Goal: Find specific page/section: Find specific page/section

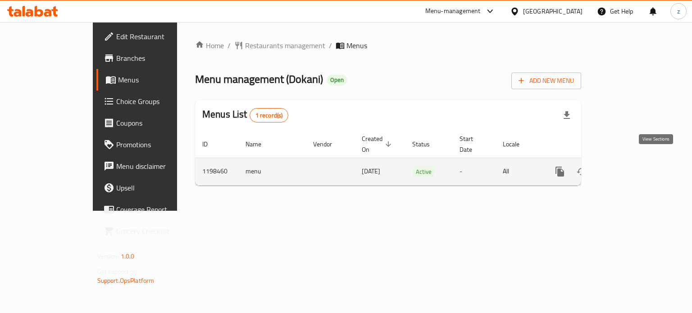
click at [630, 166] on icon "enhanced table" at bounding box center [625, 171] width 11 height 11
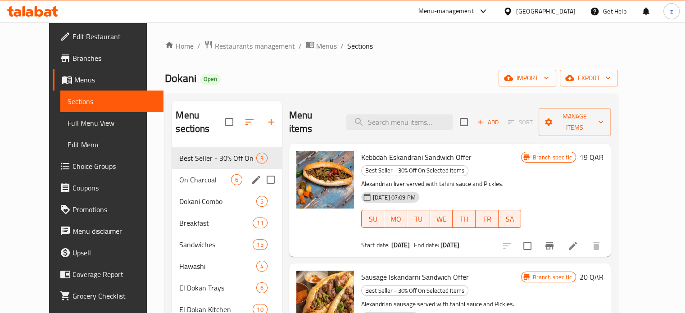
click at [179, 174] on span "On Charcoal" at bounding box center [204, 179] width 51 height 11
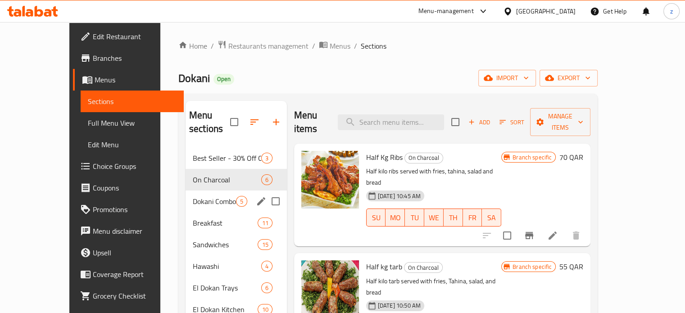
click at [193, 196] on span "Dokani Combo" at bounding box center [214, 201] width 43 height 11
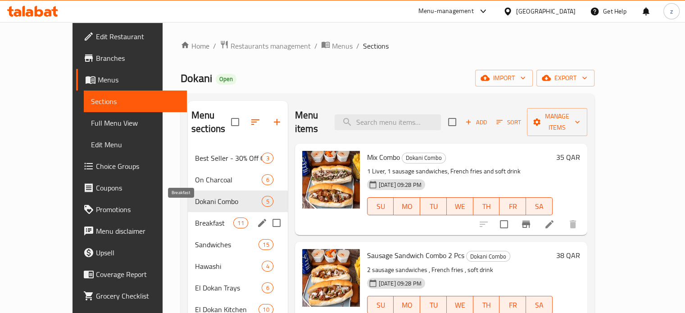
click at [195, 218] on span "Breakfast" at bounding box center [214, 223] width 38 height 11
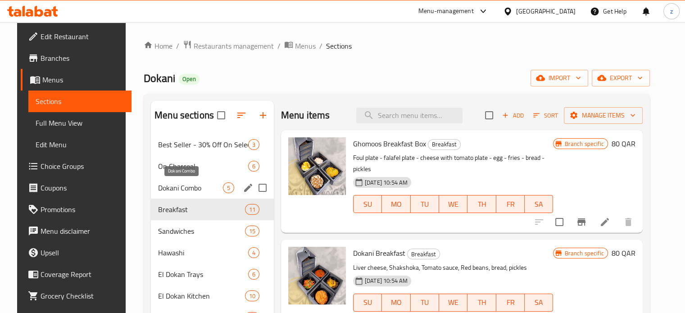
click at [193, 184] on span "Dokani Combo" at bounding box center [190, 187] width 65 height 11
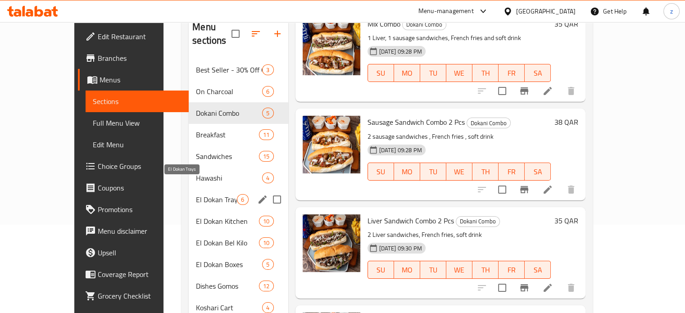
scroll to position [90, 0]
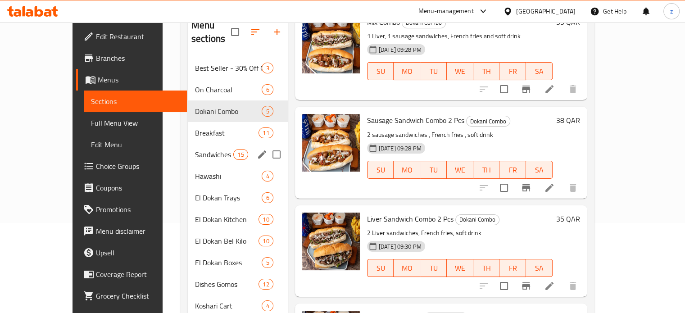
click at [188, 150] on div "Sandwiches 15" at bounding box center [238, 155] width 100 height 22
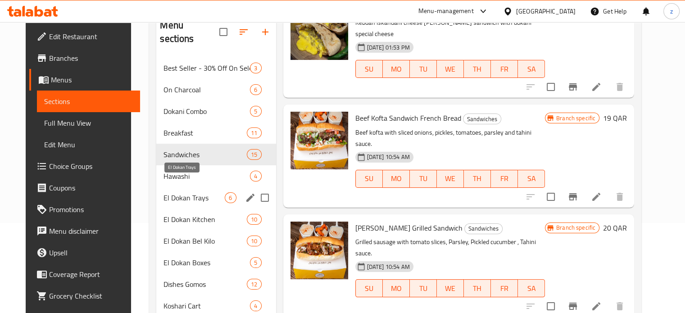
click at [175, 192] on span "El Dokan Trays" at bounding box center [194, 197] width 61 height 11
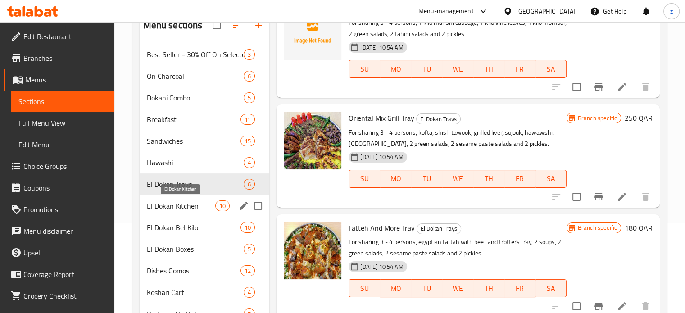
click at [182, 203] on span "El Dokan Kitchen" at bounding box center [181, 206] width 69 height 11
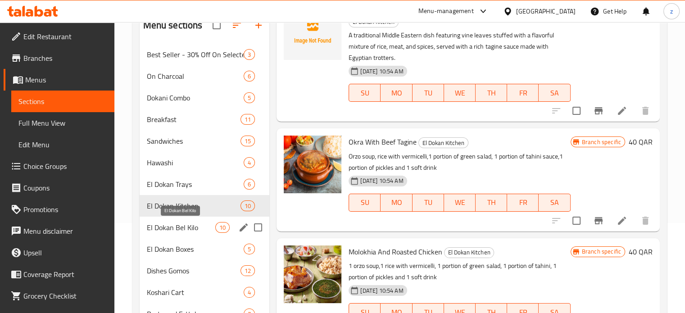
click at [193, 234] on div "El Dokan Bel Kilo 10" at bounding box center [205, 228] width 130 height 22
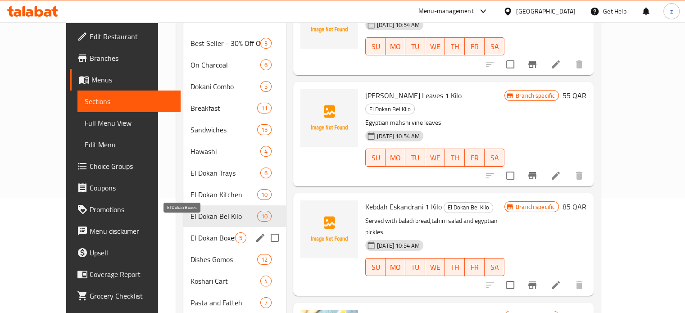
scroll to position [135, 0]
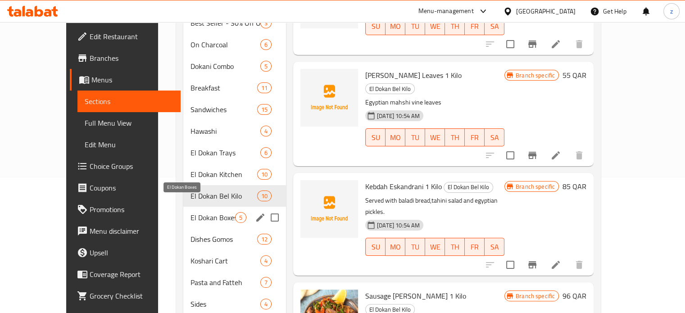
click at [195, 212] on span "El Dokan Boxes" at bounding box center [213, 217] width 45 height 11
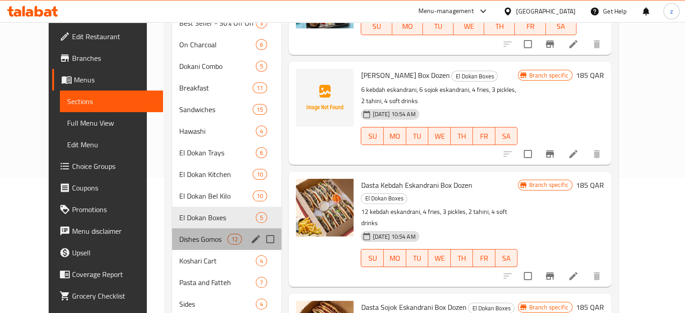
click at [189, 228] on div "Dishes Gomos 12" at bounding box center [227, 239] width 110 height 22
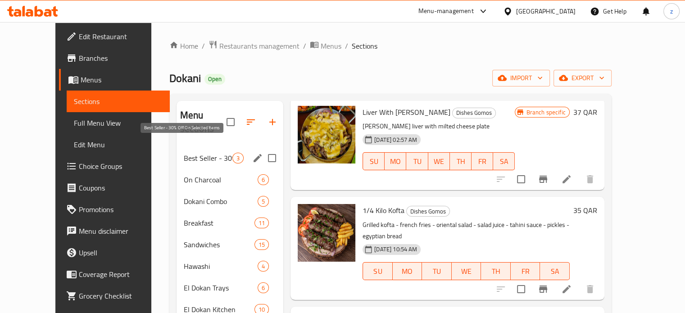
click at [206, 153] on span "Best Seller - 30% Off On Selected Items" at bounding box center [208, 158] width 49 height 11
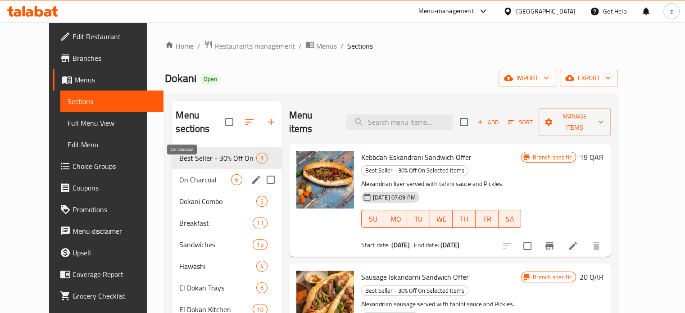
click at [202, 174] on span "On Charcoal" at bounding box center [204, 179] width 51 height 11
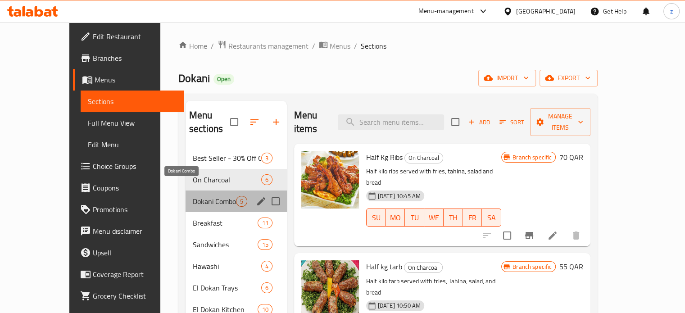
click at [193, 196] on span "Dokani Combo" at bounding box center [214, 201] width 43 height 11
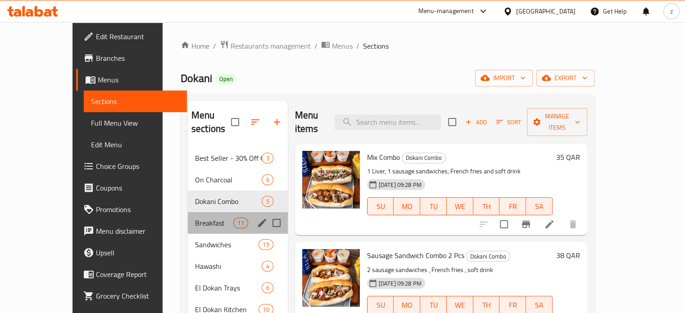
click at [188, 212] on div "Breakfast 11" at bounding box center [238, 223] width 100 height 22
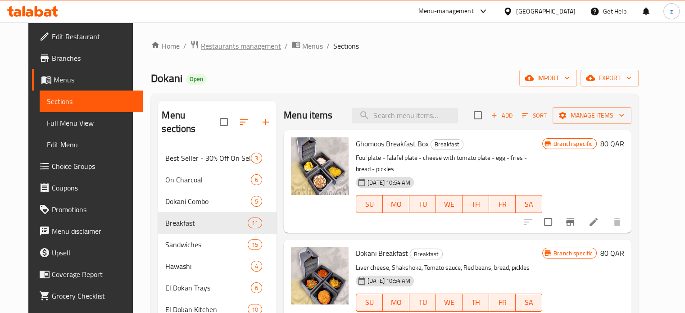
click at [233, 45] on span "Restaurants management" at bounding box center [241, 46] width 80 height 11
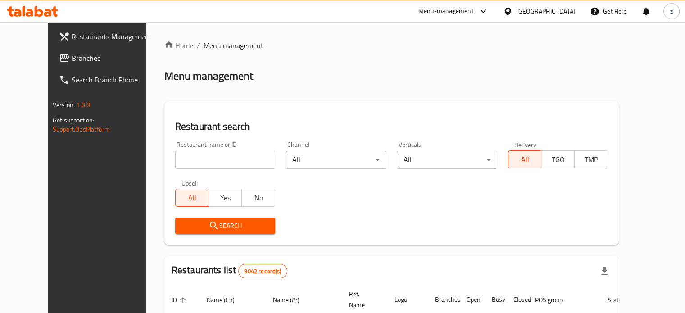
click at [210, 163] on input "search" at bounding box center [225, 160] width 100 height 18
paste input "Dokani Restaurant"
click button "Search" at bounding box center [225, 226] width 100 height 17
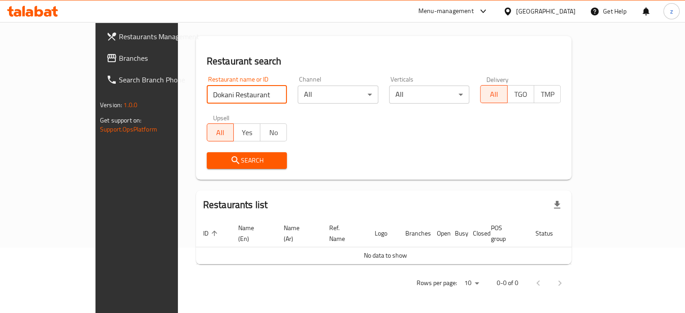
scroll to position [55, 0]
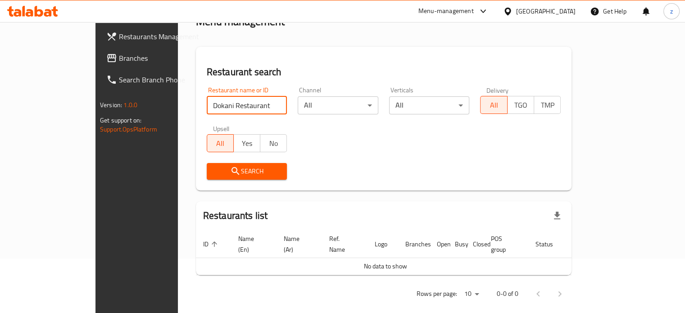
drag, startPoint x: 208, startPoint y: 107, endPoint x: 177, endPoint y: 99, distance: 32.1
click at [207, 99] on input "Dokani Restaurant" at bounding box center [247, 105] width 81 height 18
type input "Dokani"
click button "Search" at bounding box center [247, 171] width 81 height 17
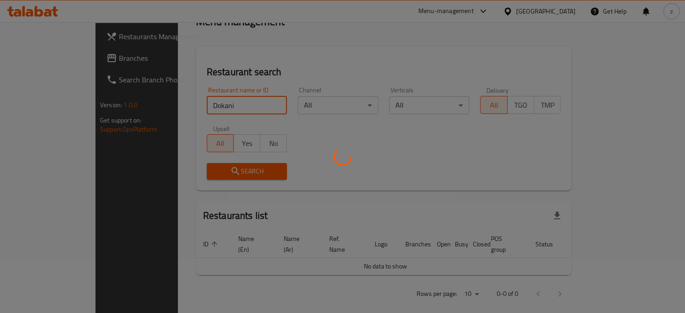
scroll to position [70, 0]
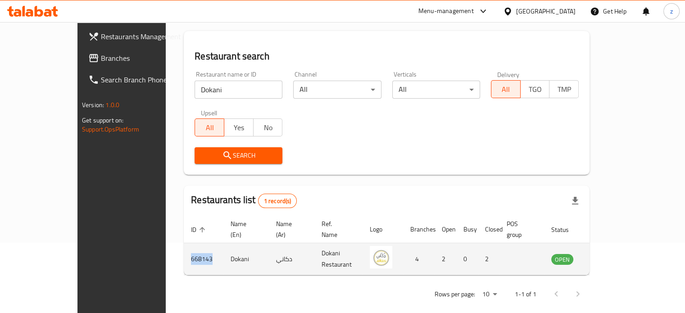
drag, startPoint x: 162, startPoint y: 247, endPoint x: 133, endPoint y: 243, distance: 29.1
click at [184, 243] on td "668143" at bounding box center [204, 259] width 40 height 32
copy td "668143"
click at [608, 258] on icon "enhanced table" at bounding box center [606, 260] width 3 height 4
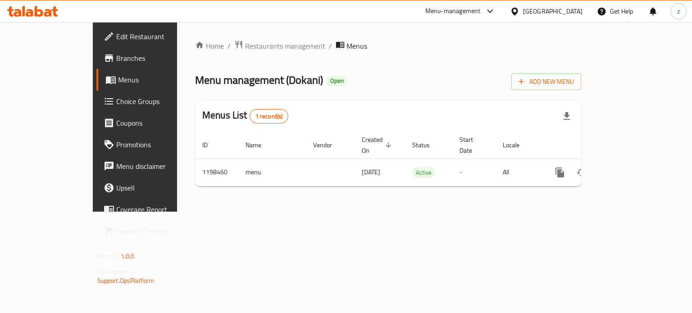
click at [116, 61] on span "Branches" at bounding box center [158, 58] width 85 height 11
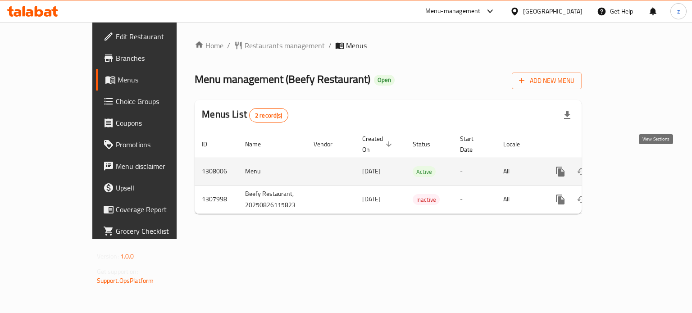
click at [631, 166] on icon "enhanced table" at bounding box center [625, 171] width 11 height 11
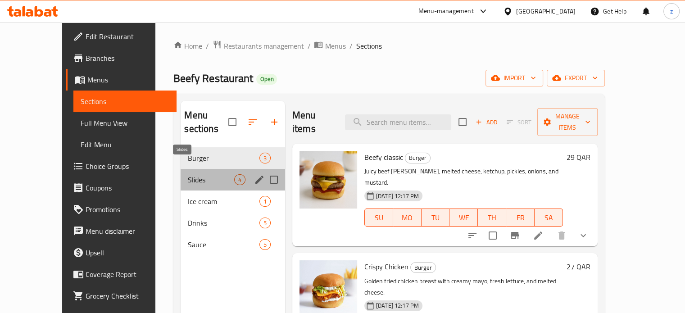
click at [188, 174] on span "Slides" at bounding box center [211, 179] width 46 height 11
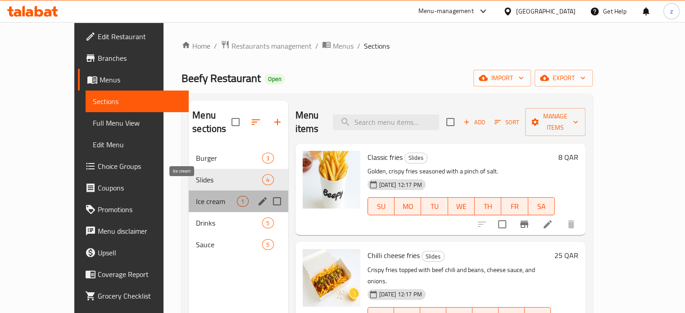
click at [196, 196] on span "Ice cream" at bounding box center [216, 201] width 41 height 11
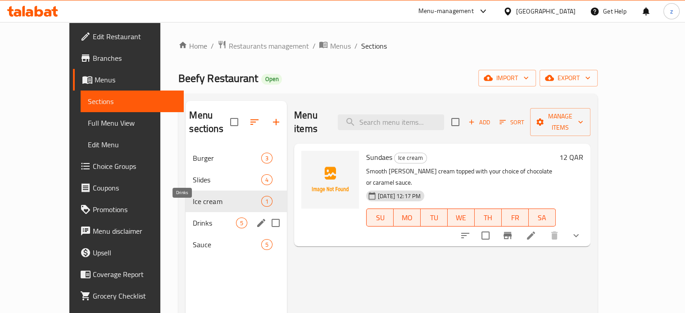
click at [193, 218] on span "Drinks" at bounding box center [214, 223] width 43 height 11
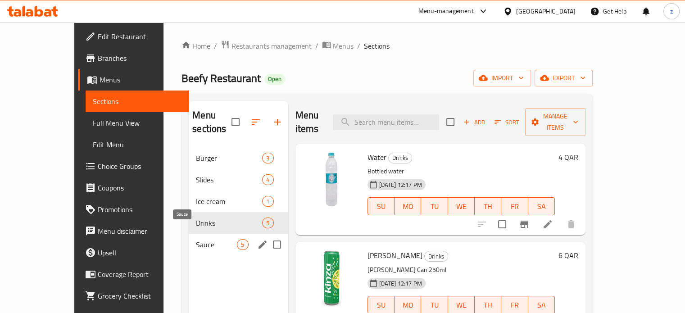
click at [196, 239] on span "Sauce" at bounding box center [216, 244] width 41 height 11
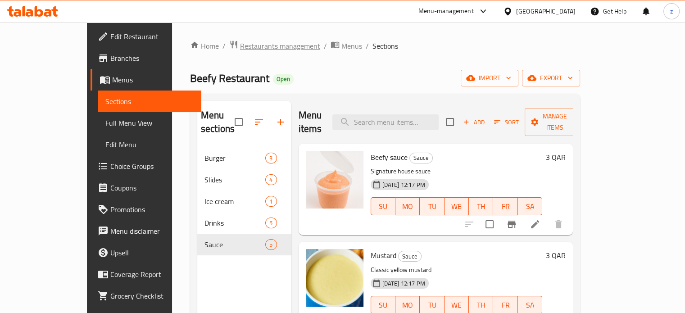
click at [240, 45] on span "Restaurants management" at bounding box center [280, 46] width 80 height 11
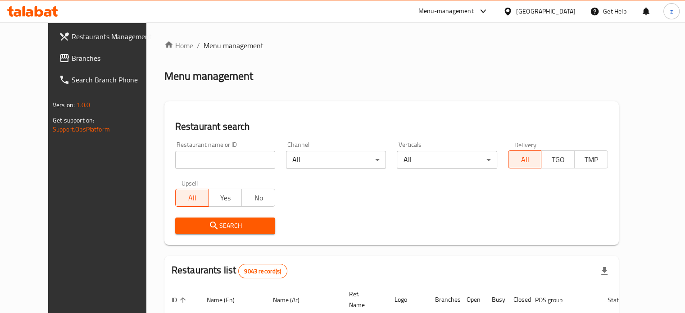
click at [176, 165] on input "search" at bounding box center [225, 160] width 100 height 18
click button "Search" at bounding box center [225, 226] width 100 height 17
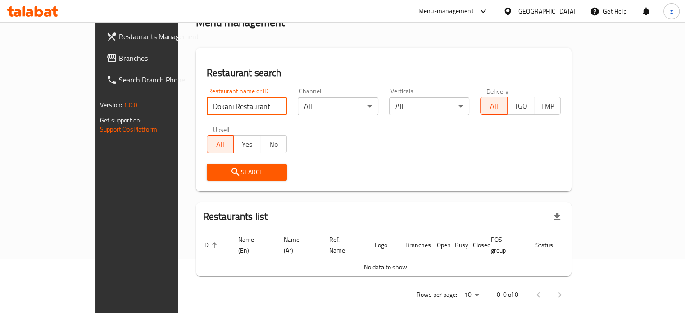
scroll to position [55, 0]
drag, startPoint x: 195, startPoint y: 107, endPoint x: 172, endPoint y: 103, distance: 23.3
click at [207, 103] on input "Dokani Restaurant" at bounding box center [247, 105] width 81 height 18
type input "Dokani"
click button "Search" at bounding box center [247, 171] width 81 height 17
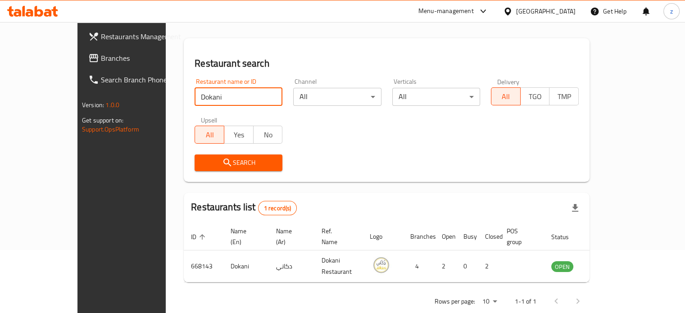
scroll to position [70, 0]
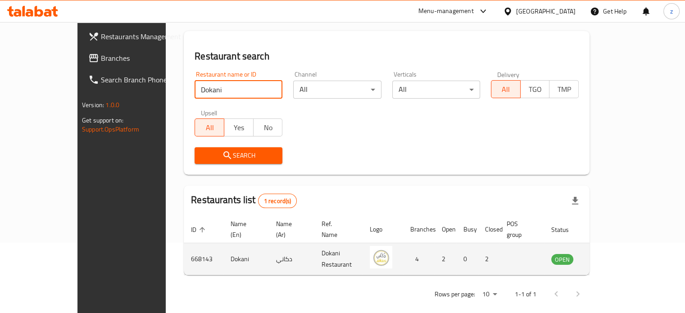
click at [610, 254] on icon "enhanced table" at bounding box center [604, 259] width 11 height 11
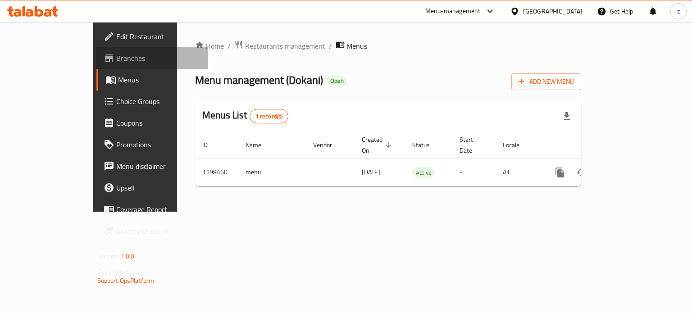
click at [116, 61] on span "Branches" at bounding box center [158, 58] width 85 height 11
